Goal: Information Seeking & Learning: Find specific fact

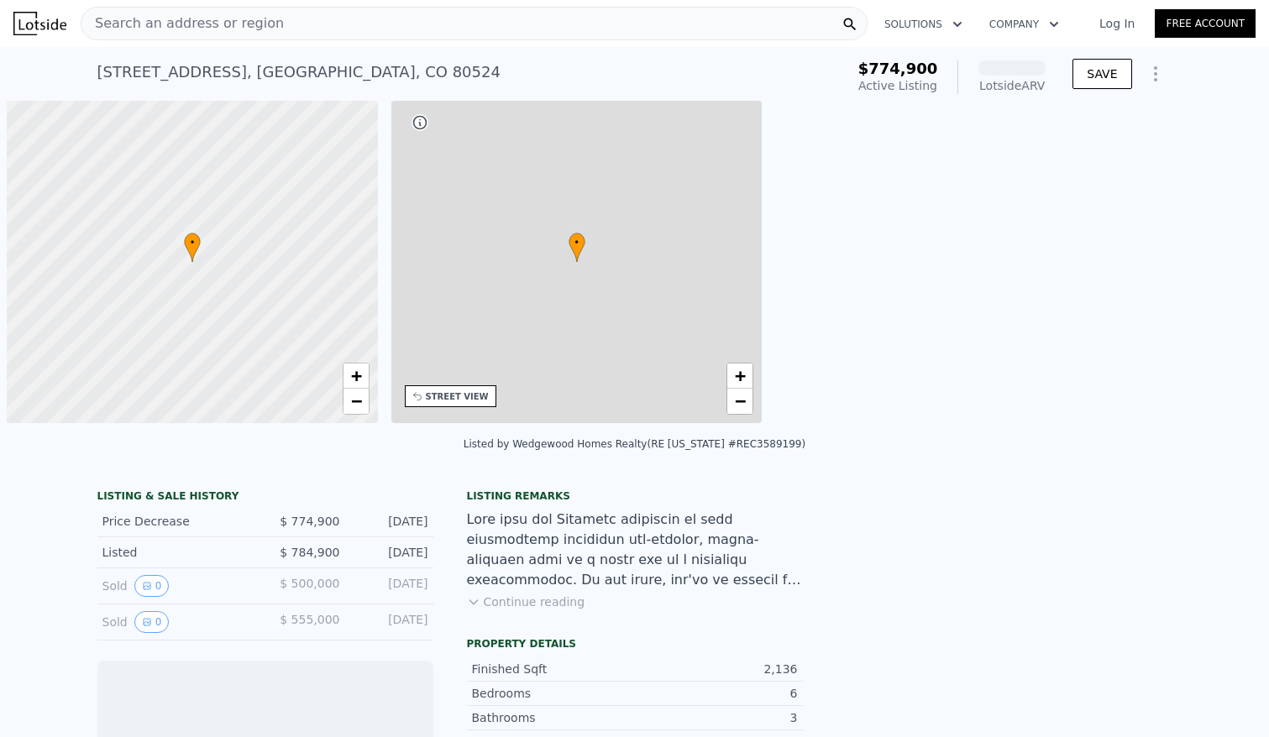
scroll to position [0, 7]
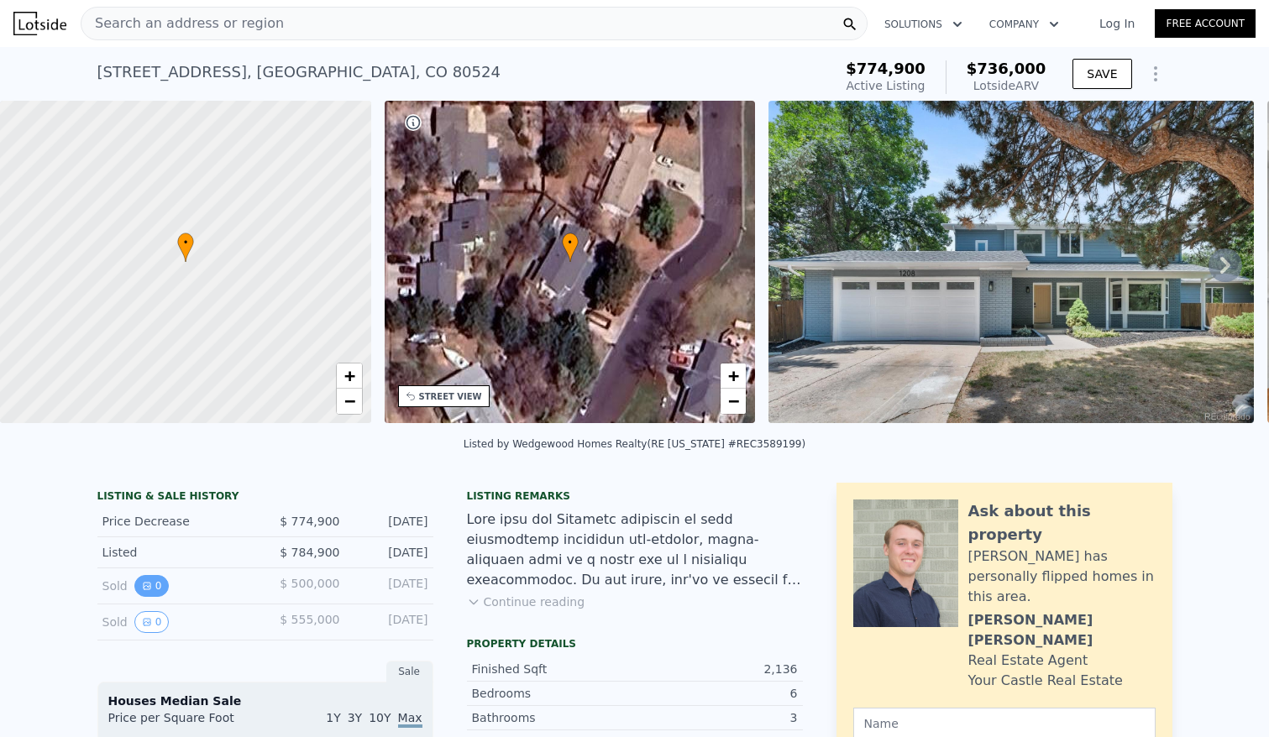
click at [147, 597] on button "0" at bounding box center [151, 586] width 35 height 22
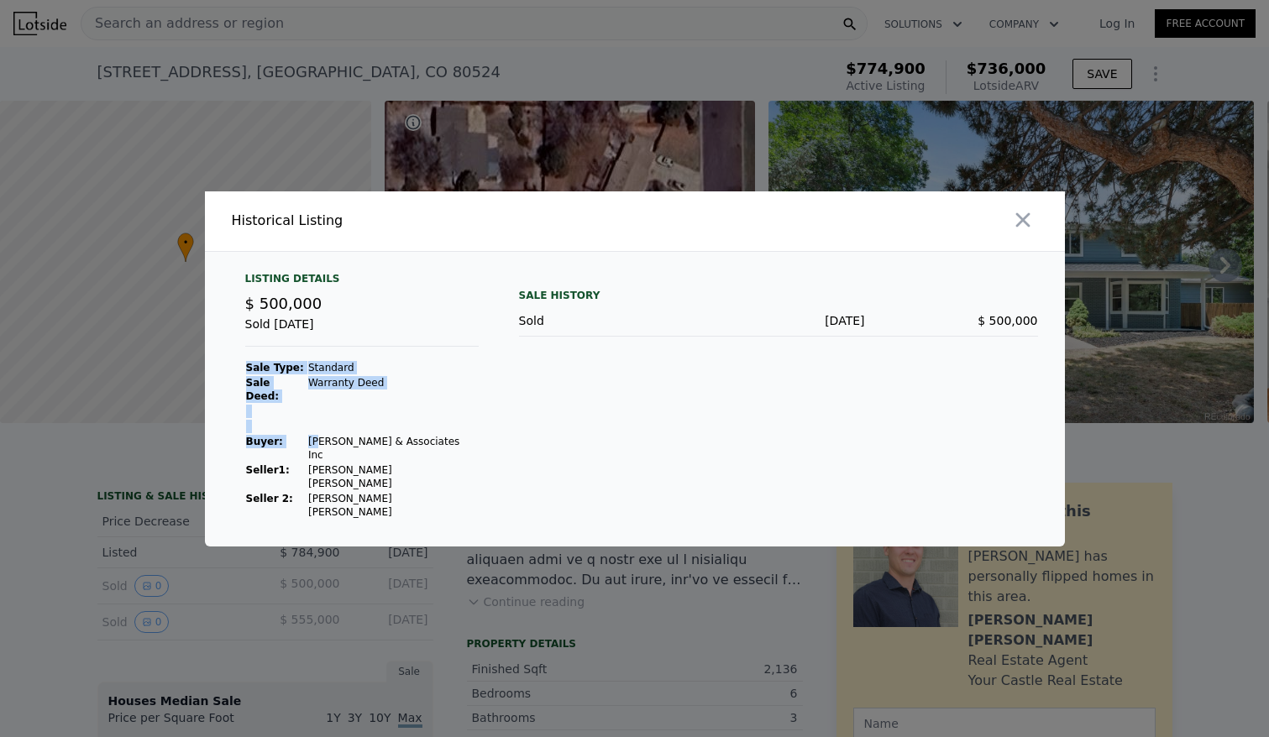
drag, startPoint x: 419, startPoint y: 457, endPoint x: 311, endPoint y: 456, distance: 108.3
click at [311, 456] on div "Listing Details $ 500,000 Sold [DATE] Sale Type: Standard Sale Deed: Warranty […" at bounding box center [362, 396] width 260 height 248
click at [311, 456] on td "[PERSON_NAME] & Associates Inc" at bounding box center [392, 448] width 171 height 29
drag, startPoint x: 298, startPoint y: 451, endPoint x: 412, endPoint y: 454, distance: 114.3
click at [408, 453] on tr "Buyer : [PERSON_NAME] & Associates Inc" at bounding box center [361, 448] width 233 height 29
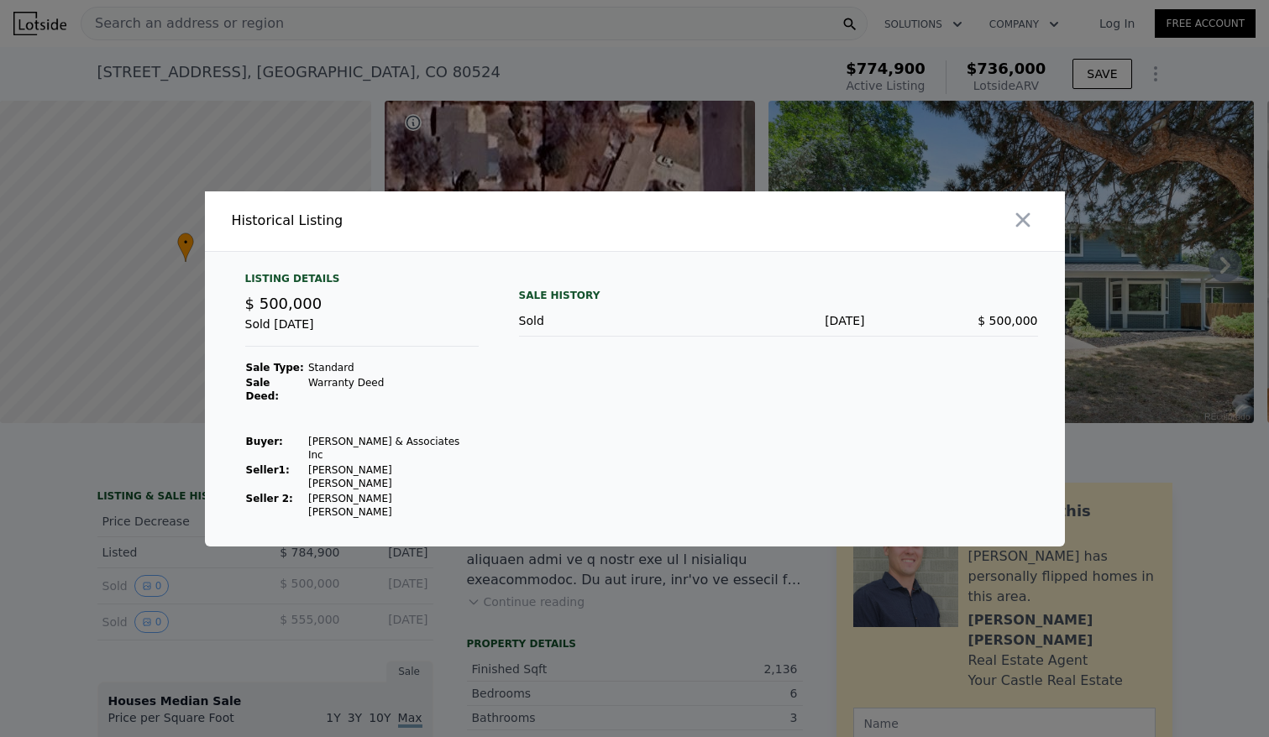
click at [249, 605] on div at bounding box center [634, 368] width 1269 height 737
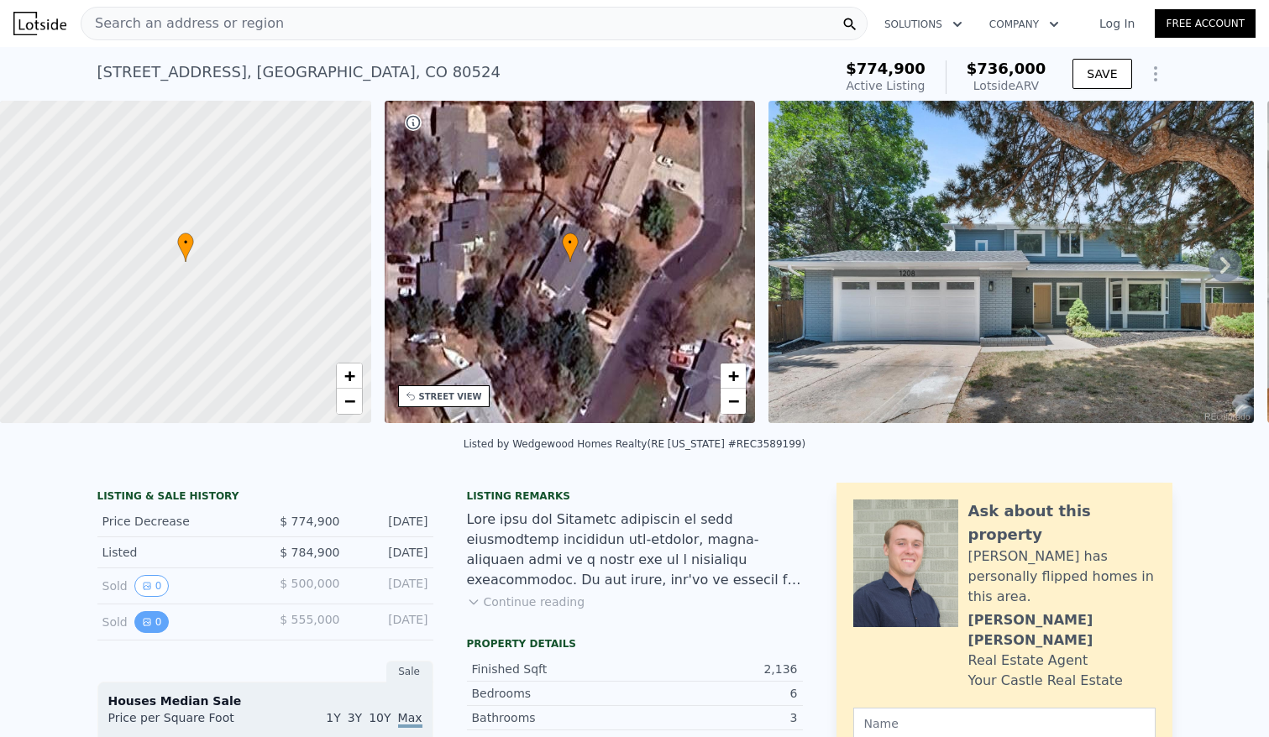
click at [154, 633] on button "0" at bounding box center [151, 622] width 35 height 22
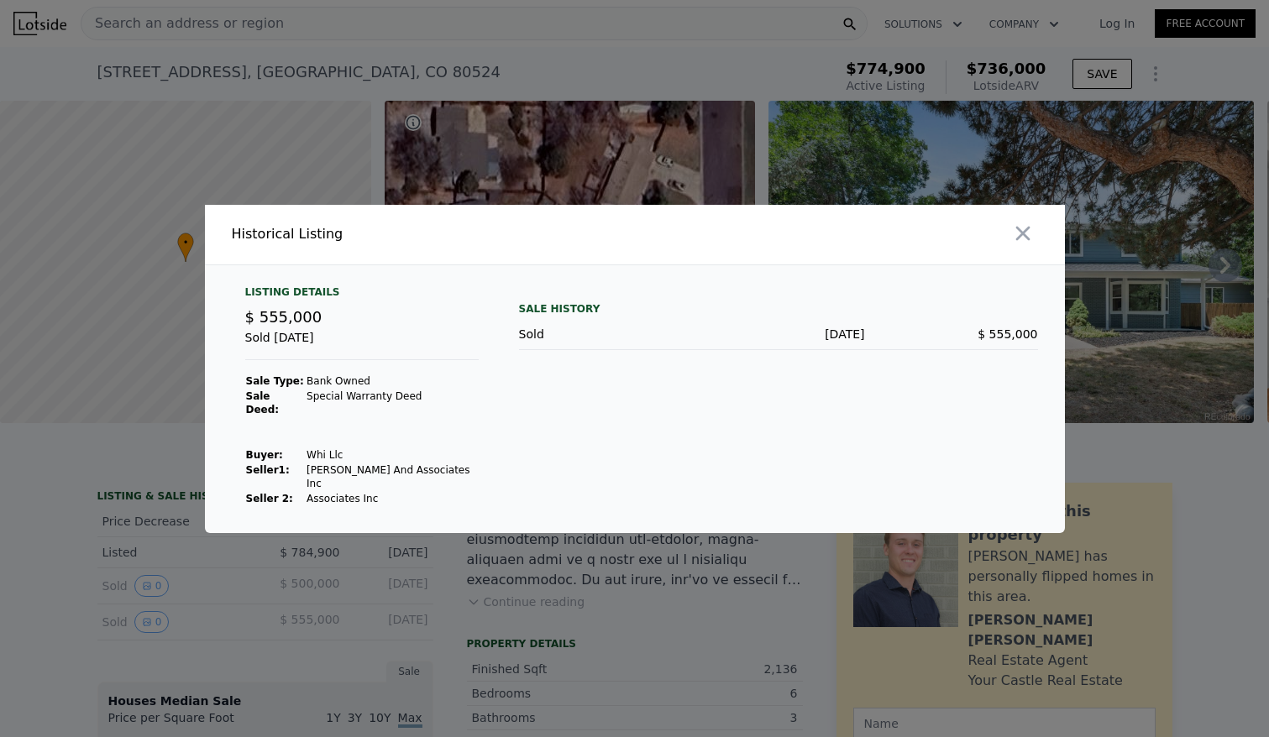
click at [150, 610] on div at bounding box center [634, 368] width 1269 height 737
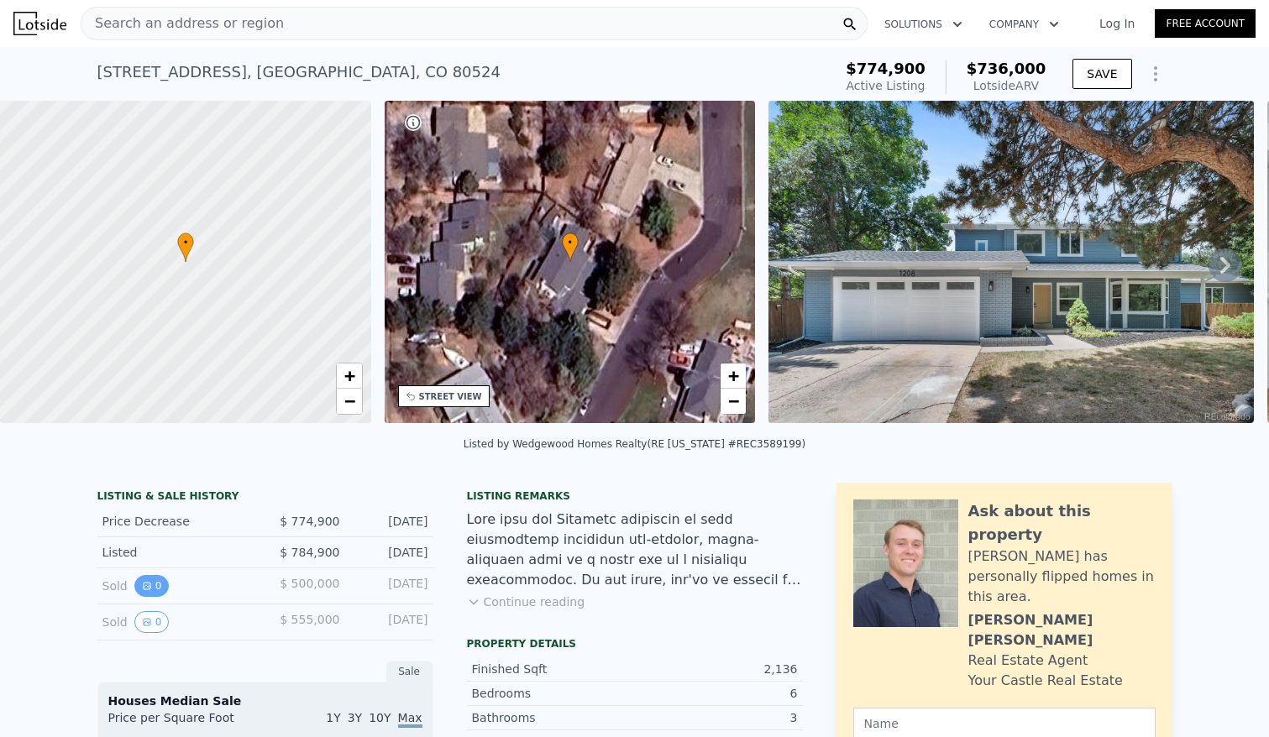
click at [149, 597] on button "0" at bounding box center [151, 586] width 35 height 22
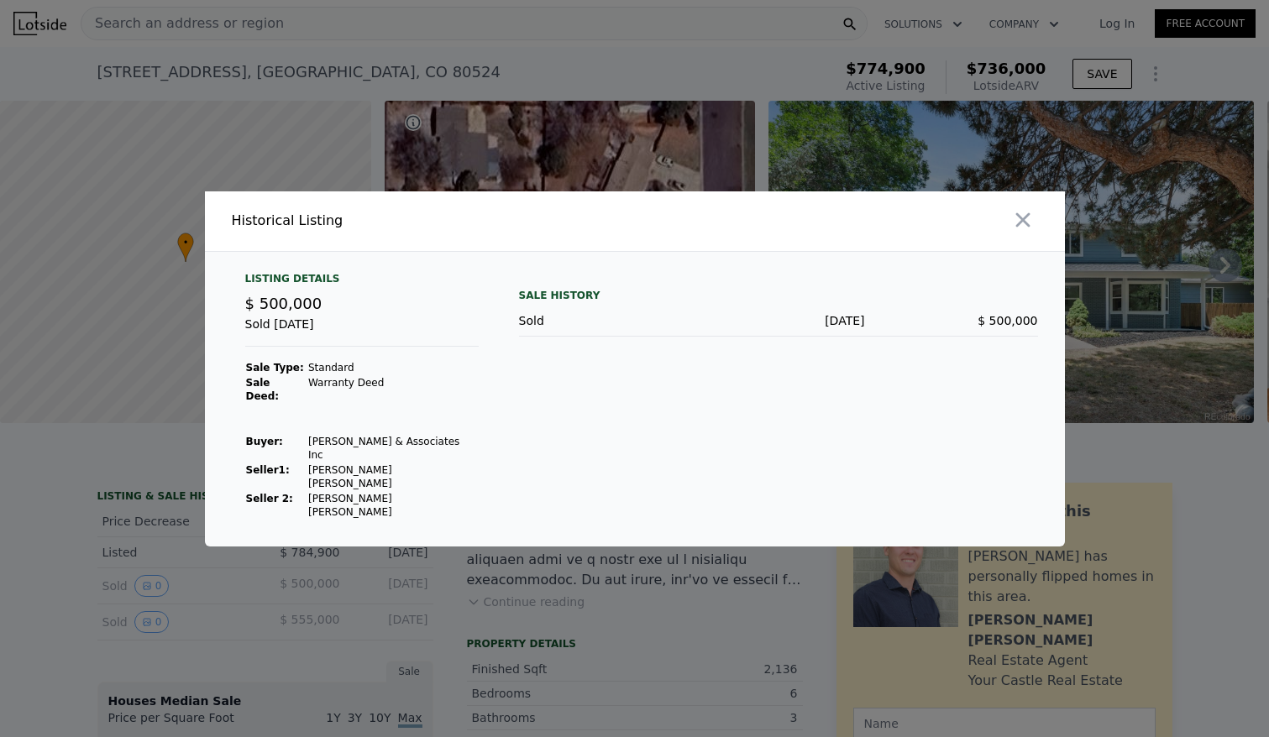
click at [140, 634] on div at bounding box center [634, 368] width 1269 height 737
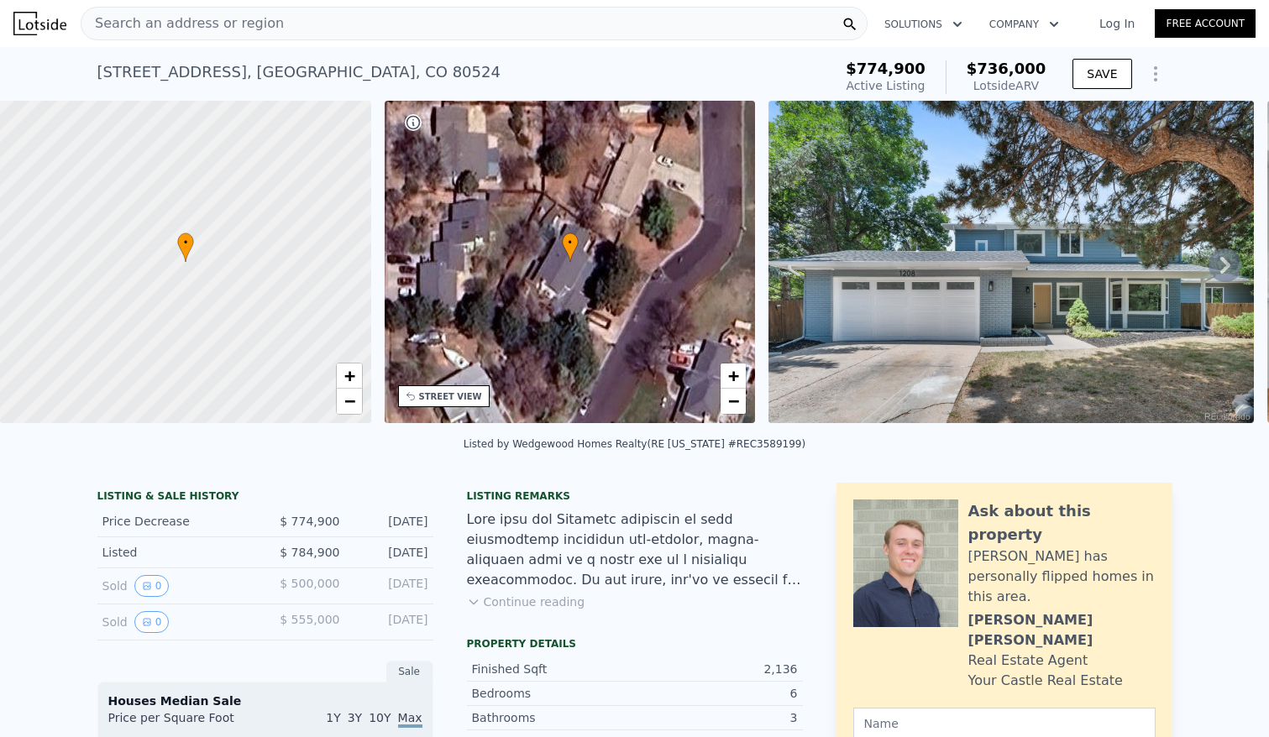
click at [144, 626] on icon "View historical data" at bounding box center [147, 622] width 7 height 7
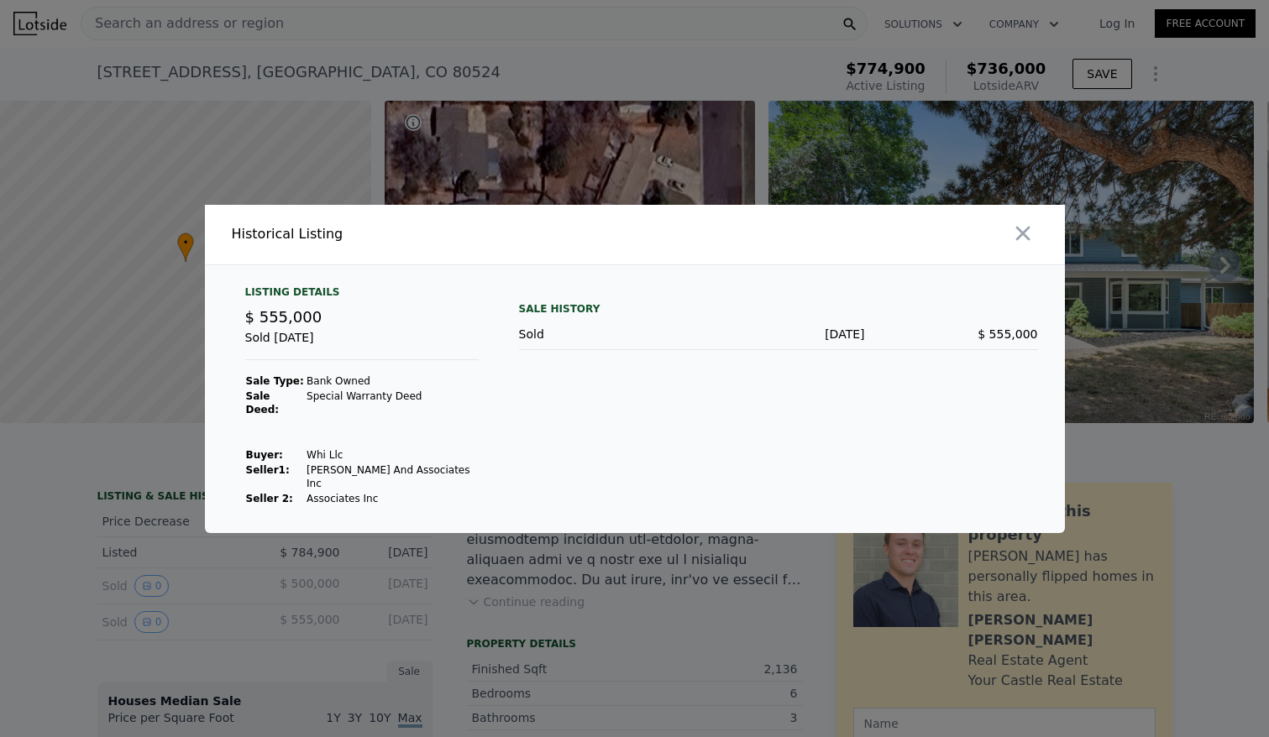
click at [144, 606] on div at bounding box center [634, 368] width 1269 height 737
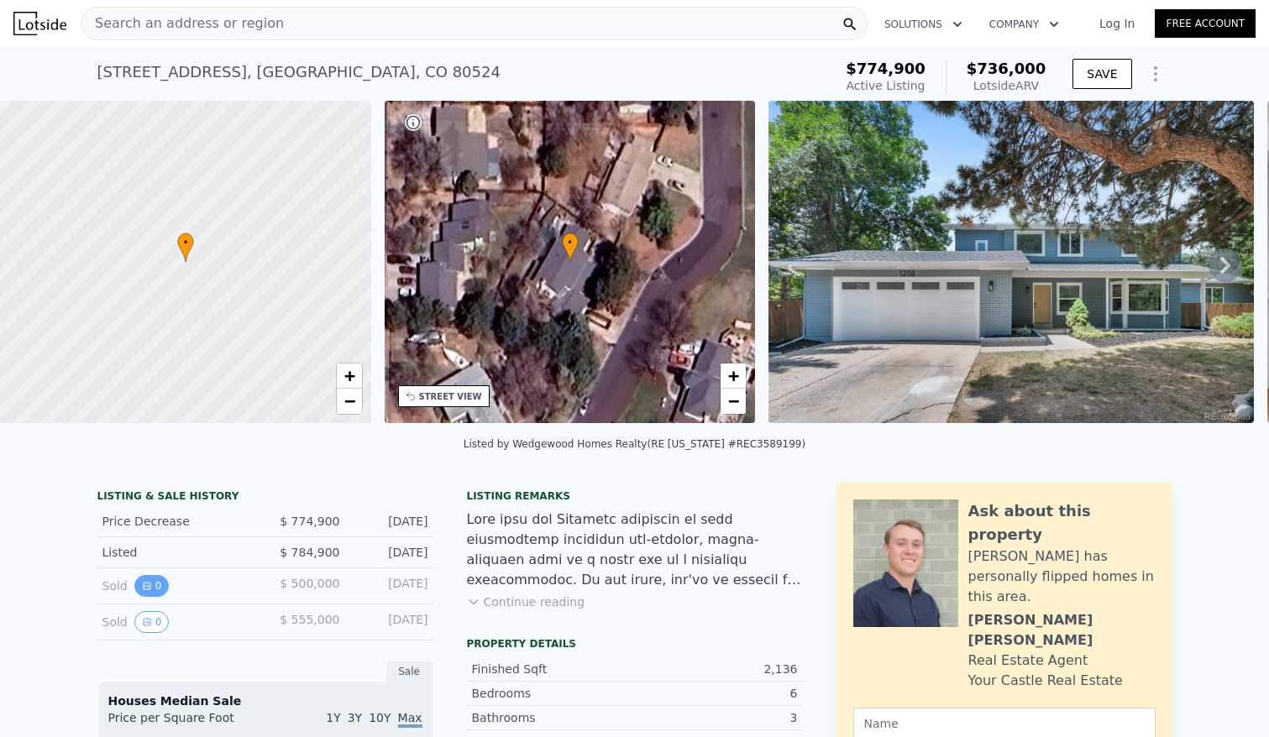
click at [148, 597] on button "0" at bounding box center [151, 586] width 35 height 22
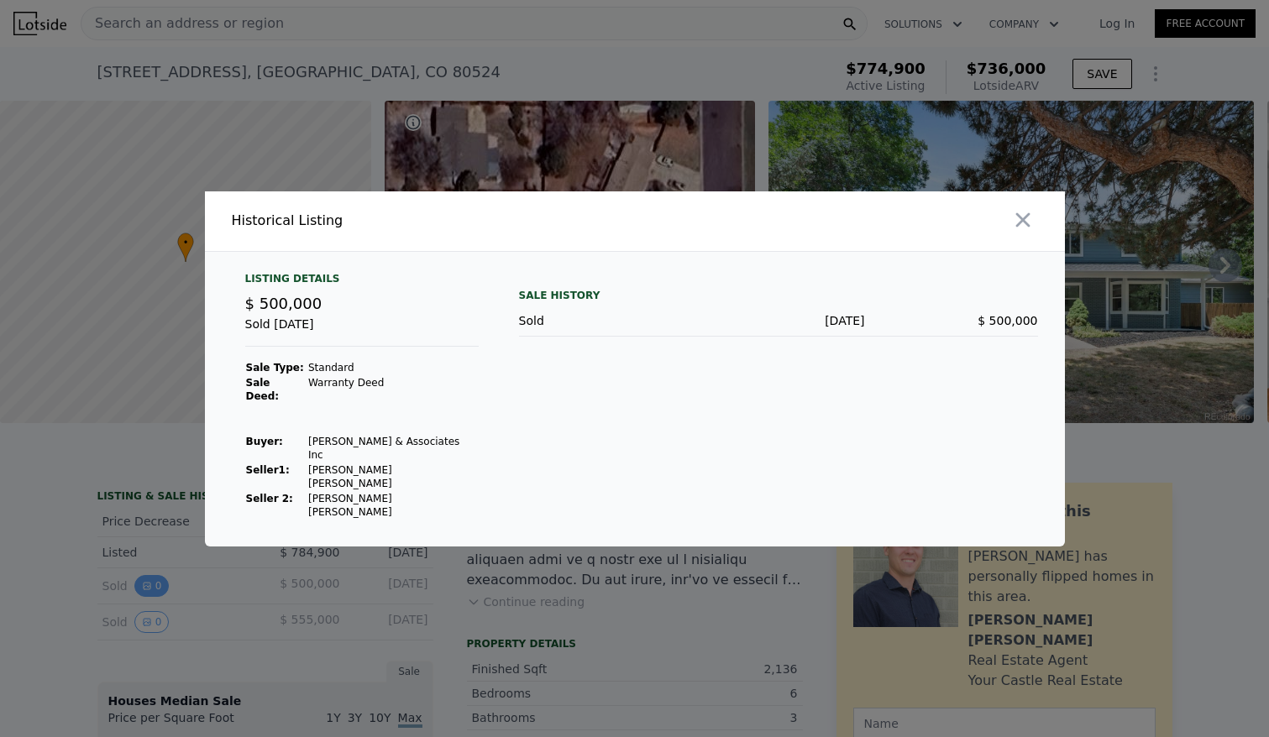
click at [148, 601] on div at bounding box center [634, 368] width 1269 height 737
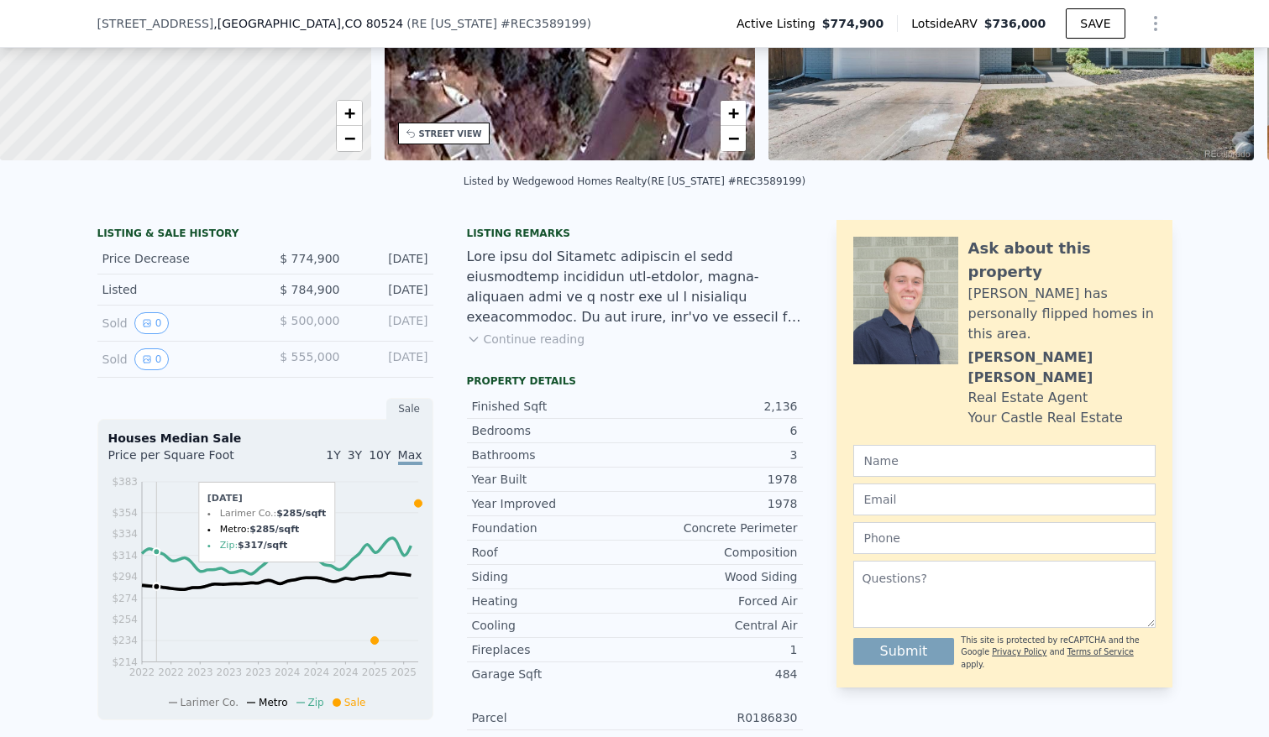
scroll to position [256, 0]
click at [143, 329] on icon "View historical data" at bounding box center [147, 324] width 10 height 10
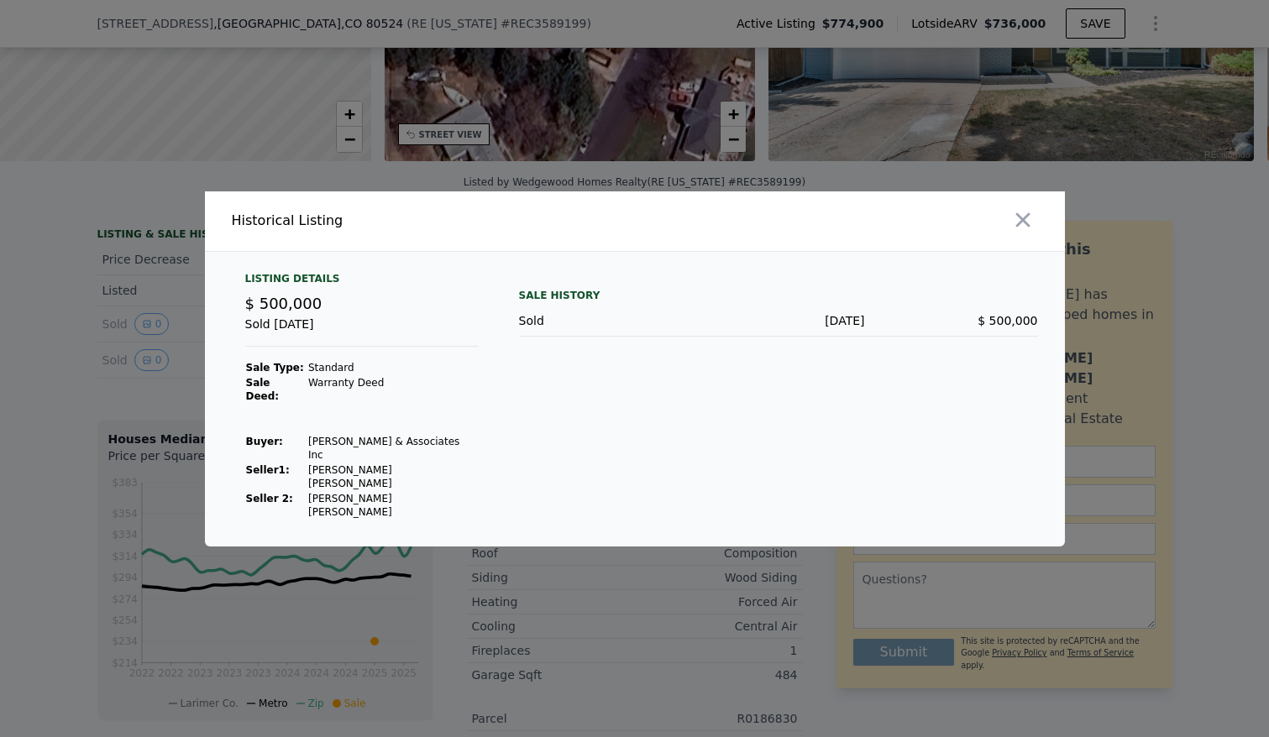
click at [319, 554] on div at bounding box center [634, 368] width 1269 height 737
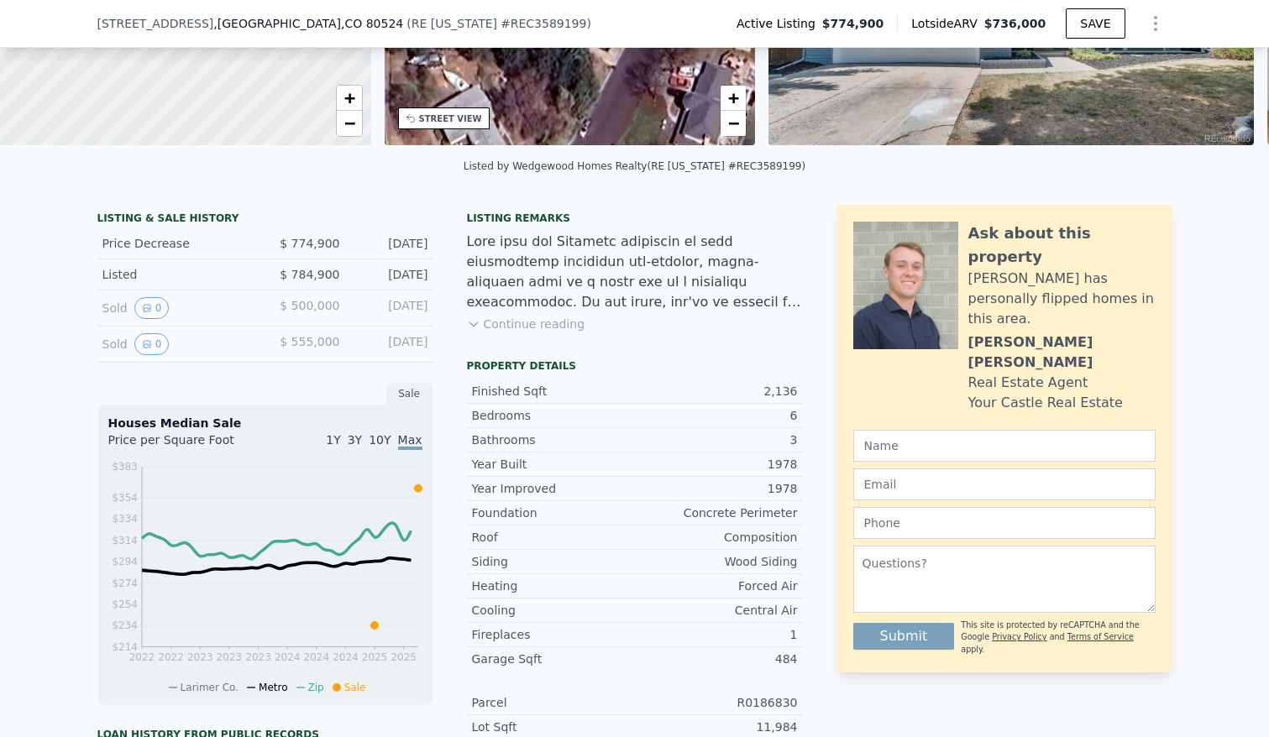
scroll to position [271, 0]
click at [142, 314] on icon "View historical data" at bounding box center [147, 309] width 10 height 10
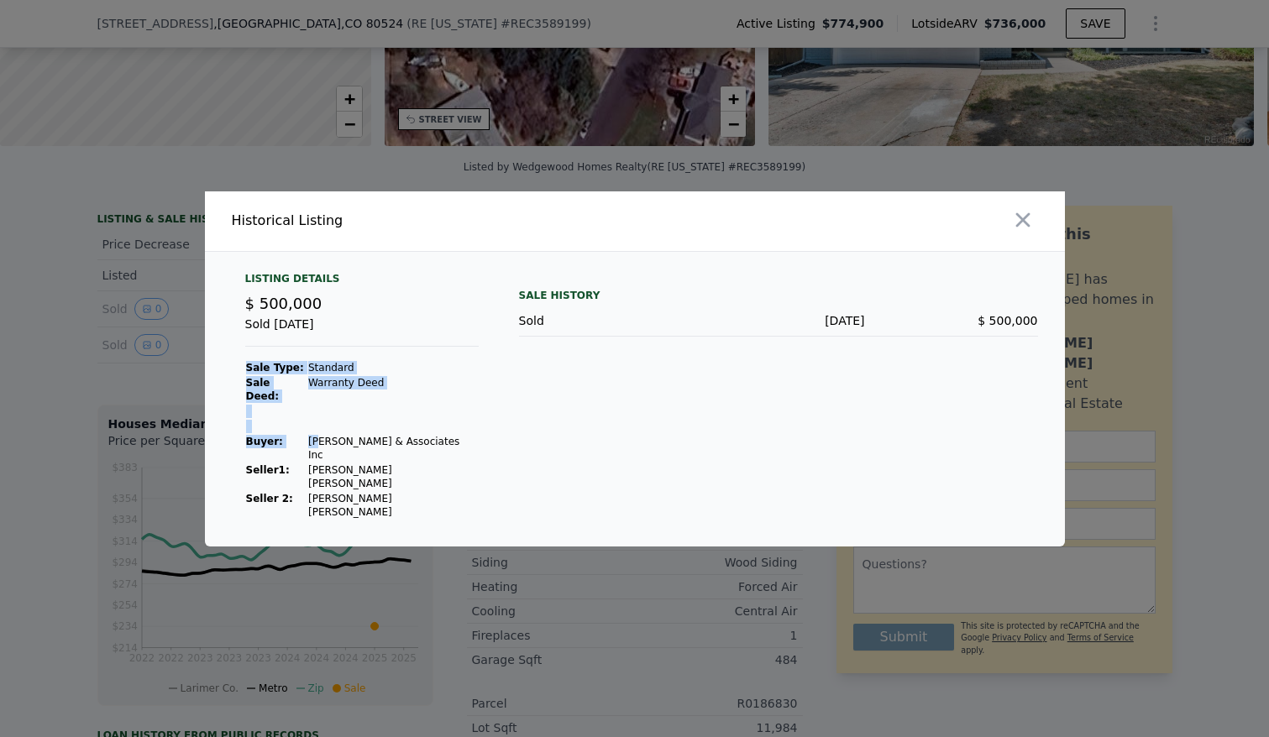
drag, startPoint x: 422, startPoint y: 453, endPoint x: 311, endPoint y: 456, distance: 110.9
click at [311, 456] on div "Listing Details $ 500,000 Sold [DATE] Sale Type: Standard Sale Deed: Warranty […" at bounding box center [362, 396] width 260 height 248
click at [312, 455] on td "[PERSON_NAME] & Associates Inc" at bounding box center [392, 448] width 171 height 29
drag, startPoint x: 301, startPoint y: 455, endPoint x: 417, endPoint y: 449, distance: 116.0
click at [417, 449] on td "[PERSON_NAME] & Associates Inc" at bounding box center [392, 448] width 171 height 29
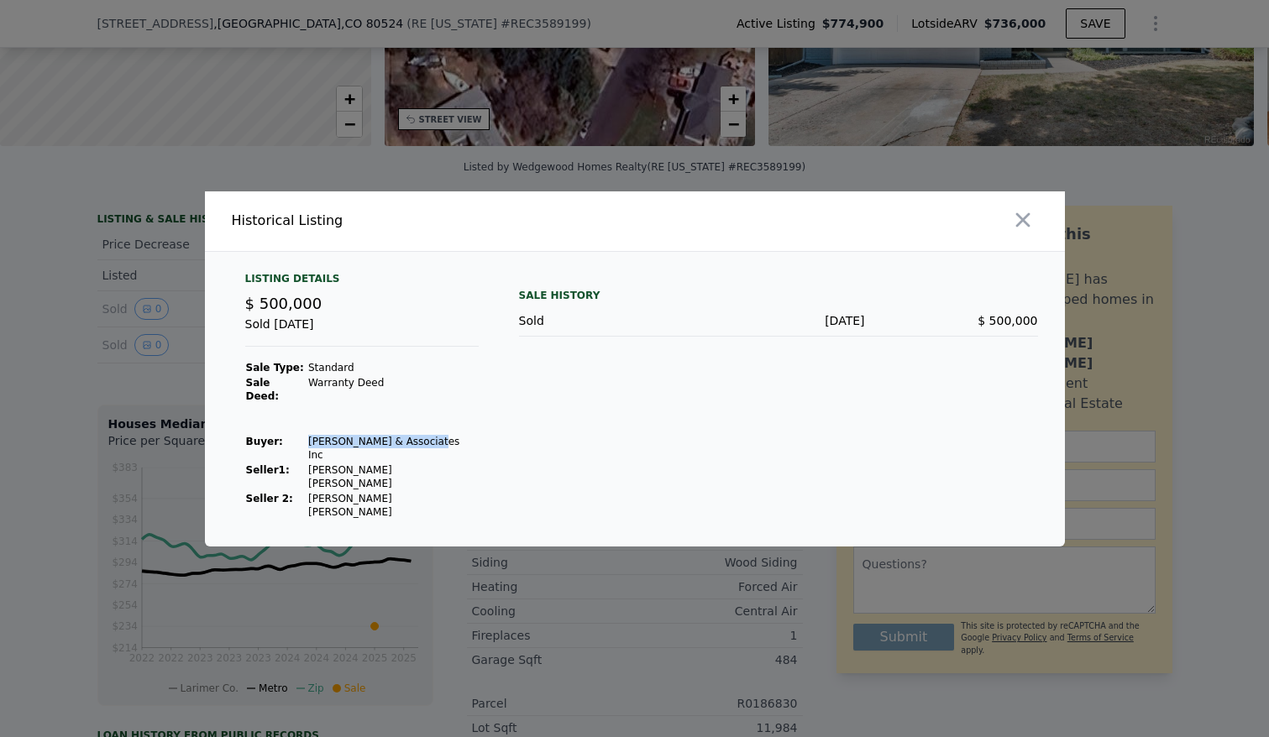
copy td "[PERSON_NAME] & Associates Inc"
